Goal: Task Accomplishment & Management: Manage account settings

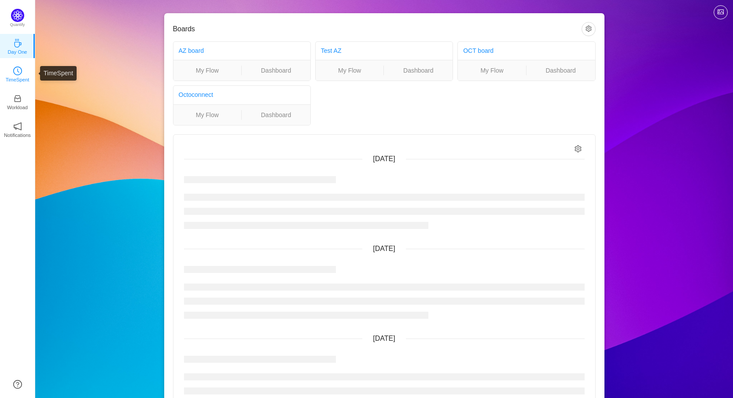
click at [18, 75] on icon "icon: clock-circle" at bounding box center [17, 70] width 9 height 9
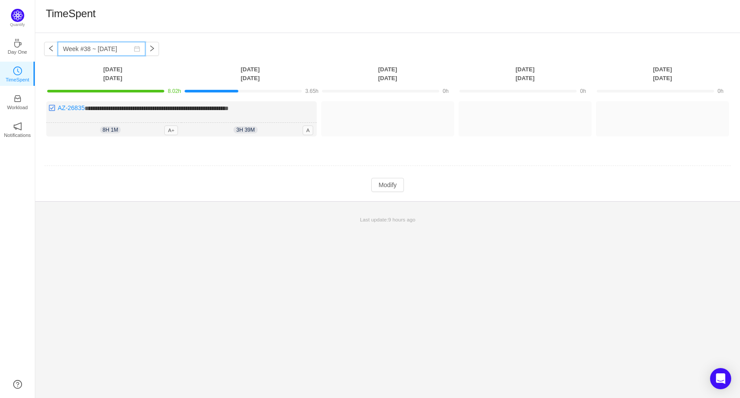
click at [74, 45] on input "Week #38 ~ [DATE]" at bounding box center [102, 49] width 88 height 14
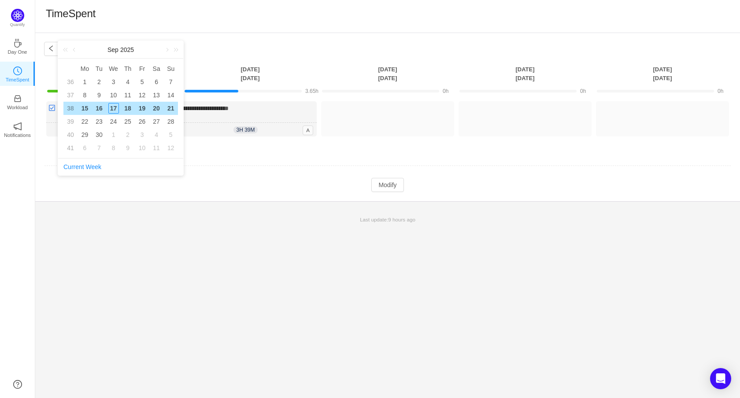
click at [167, 213] on div "Last update: 9 hours ago" at bounding box center [387, 219] width 705 height 18
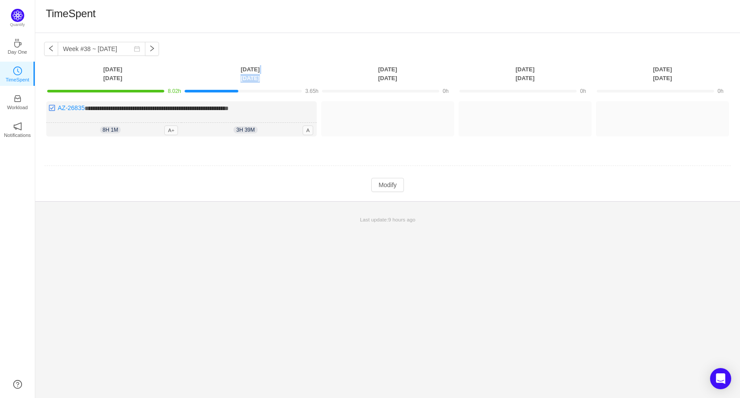
drag, startPoint x: 256, startPoint y: 70, endPoint x: 266, endPoint y: 87, distance: 20.2
click at [266, 87] on table "**********" at bounding box center [387, 129] width 687 height 128
click at [16, 51] on p "Day One" at bounding box center [16, 52] width 19 height 8
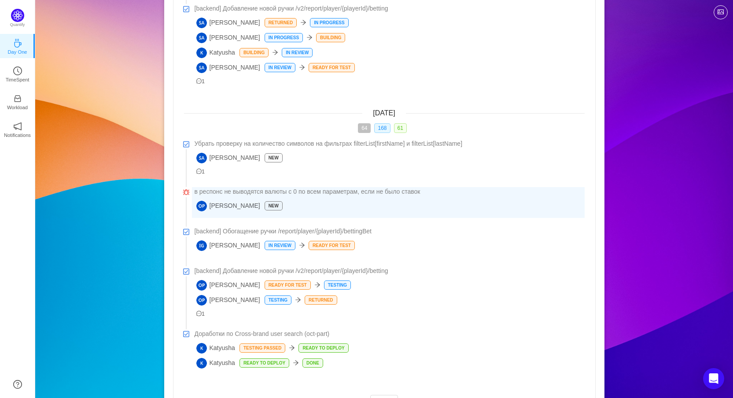
scroll to position [941, 0]
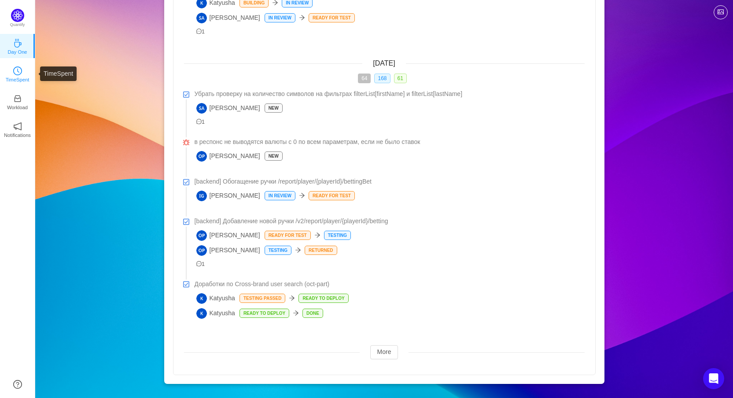
click at [21, 78] on p "TimeSpent" at bounding box center [18, 80] width 24 height 8
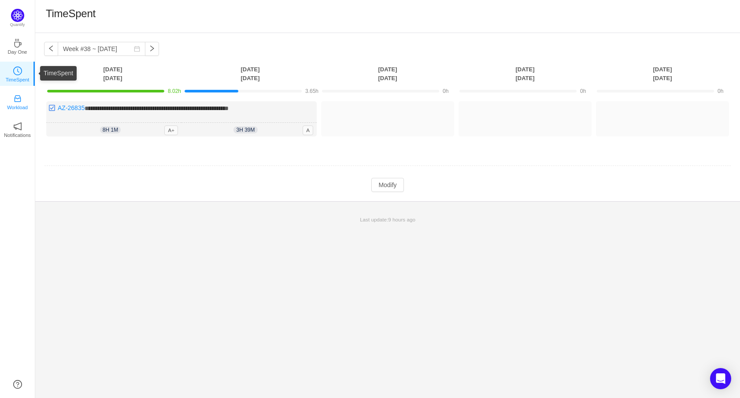
click at [17, 102] on icon "icon: inbox" at bounding box center [17, 99] width 7 height 7
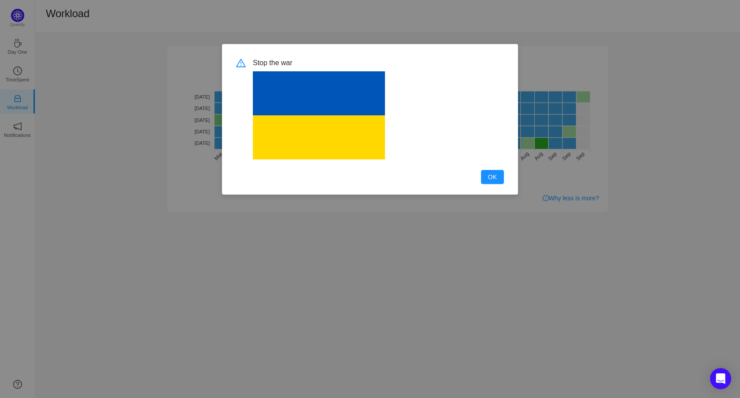
click at [630, 170] on div "Stop the war OK" at bounding box center [370, 199] width 740 height 398
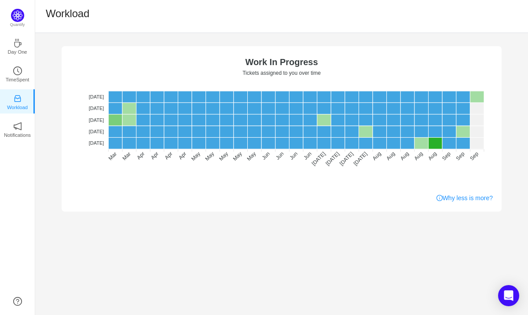
click at [233, 243] on div "No data No WIP Optimal (1-4) High (5-10) Overburdened (10+) Work In Progress Ti…" at bounding box center [281, 174] width 493 height 282
click at [19, 20] on img at bounding box center [17, 15] width 13 height 13
click at [11, 49] on p "Day One" at bounding box center [16, 52] width 19 height 8
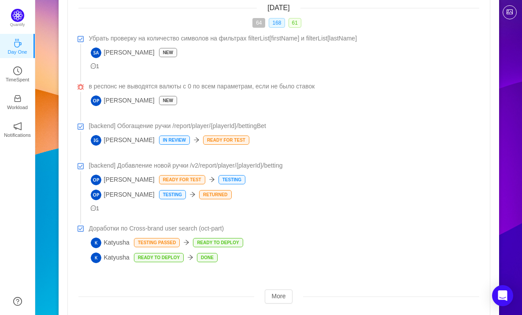
scroll to position [1024, 0]
